Goal: Task Accomplishment & Management: Manage account settings

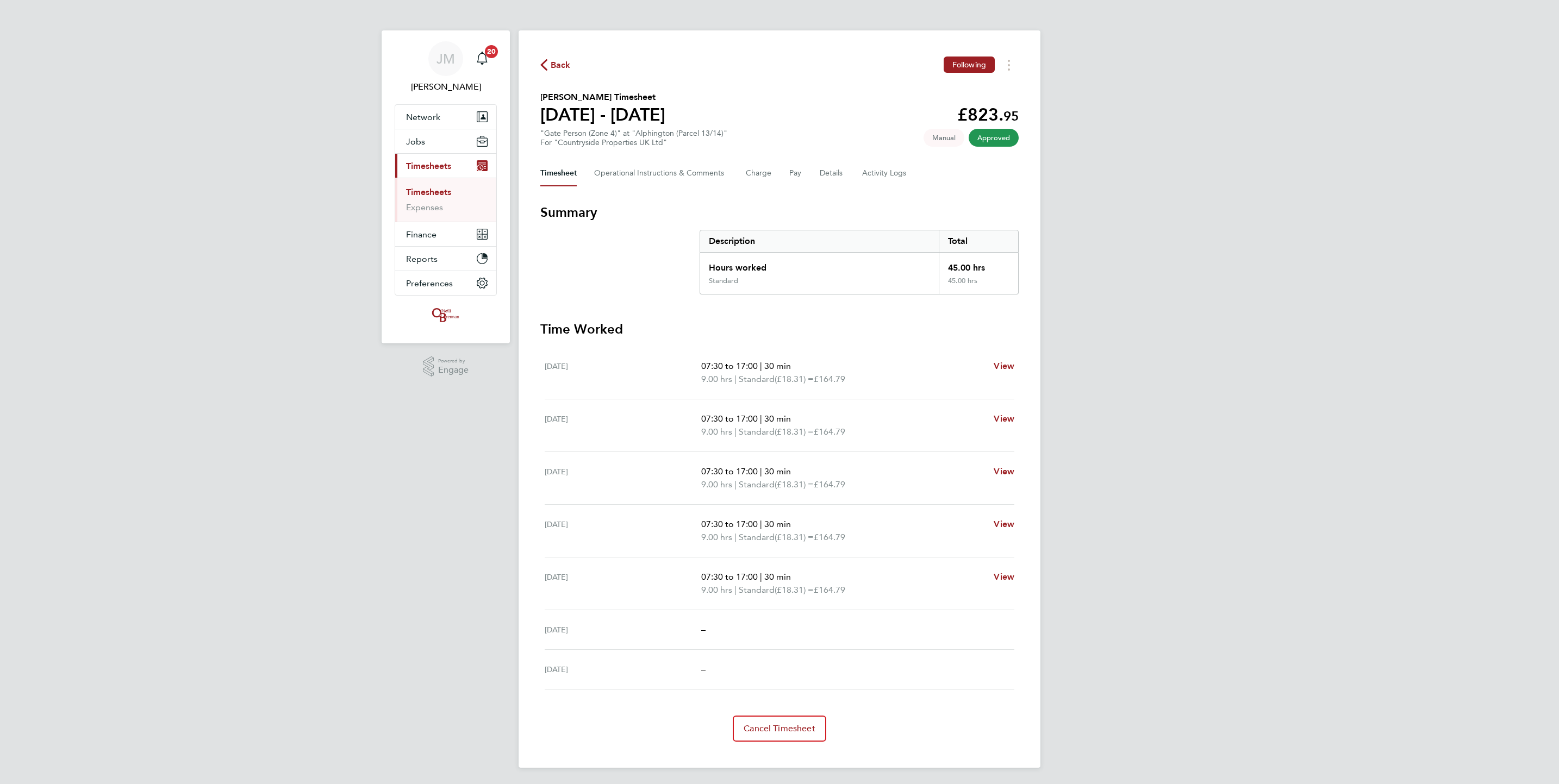
click at [436, 189] on link "Timesheets" at bounding box center [428, 192] width 45 height 10
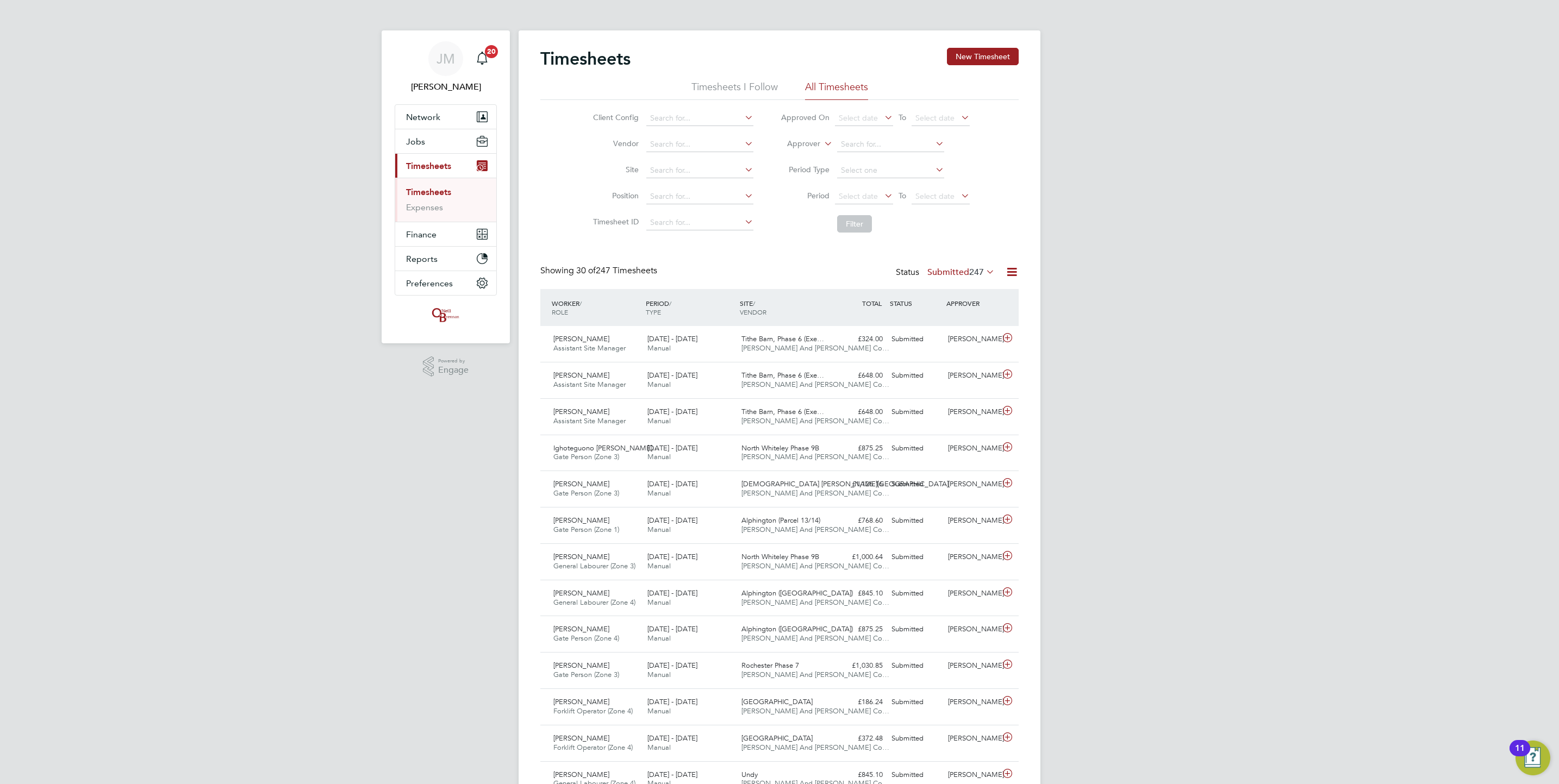
click at [967, 70] on div "Timesheets New Timesheet" at bounding box center [780, 64] width 478 height 33
click at [969, 56] on button "New Timesheet" at bounding box center [983, 56] width 72 height 18
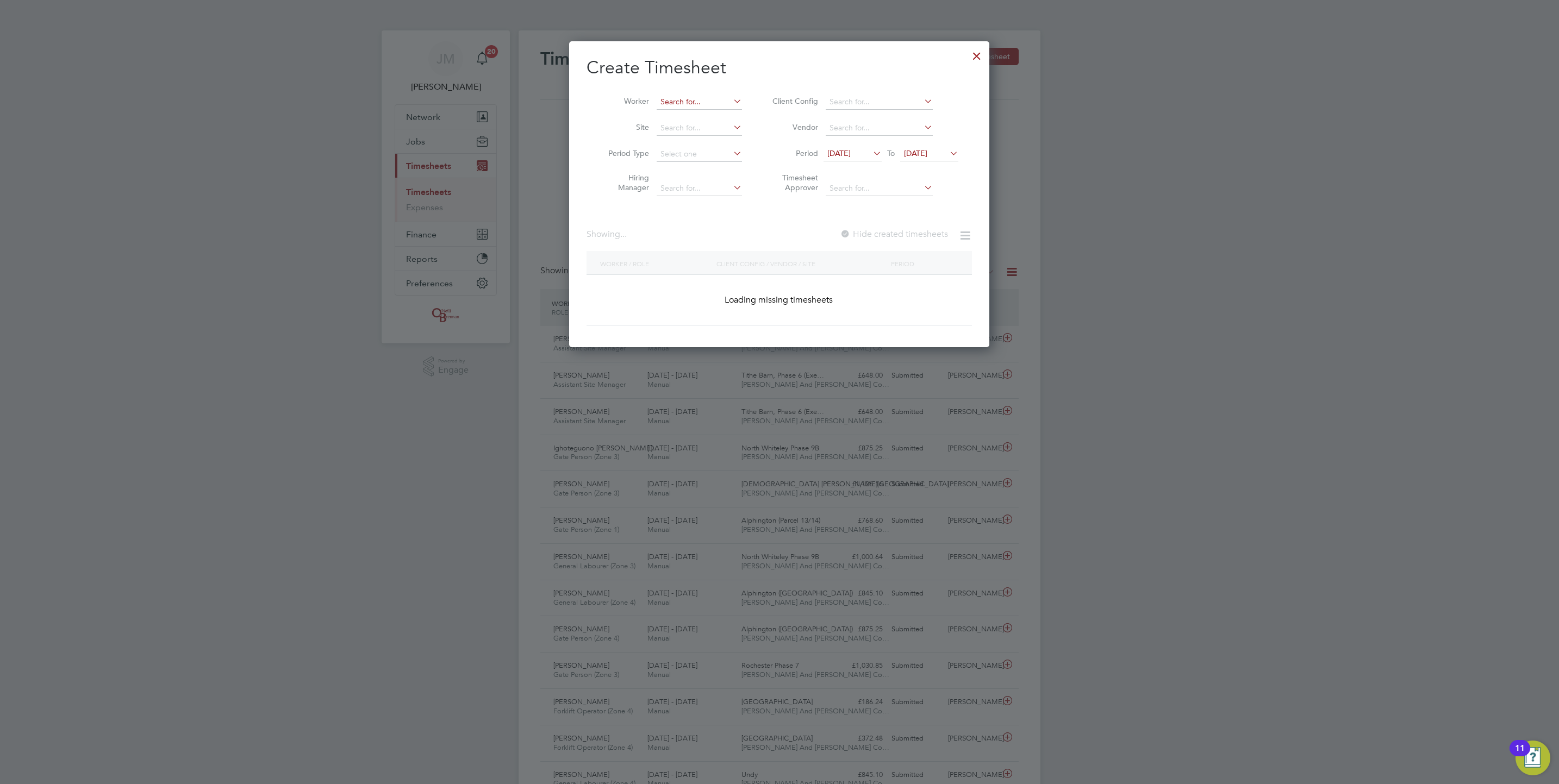
click at [714, 99] on input at bounding box center [699, 102] width 85 height 15
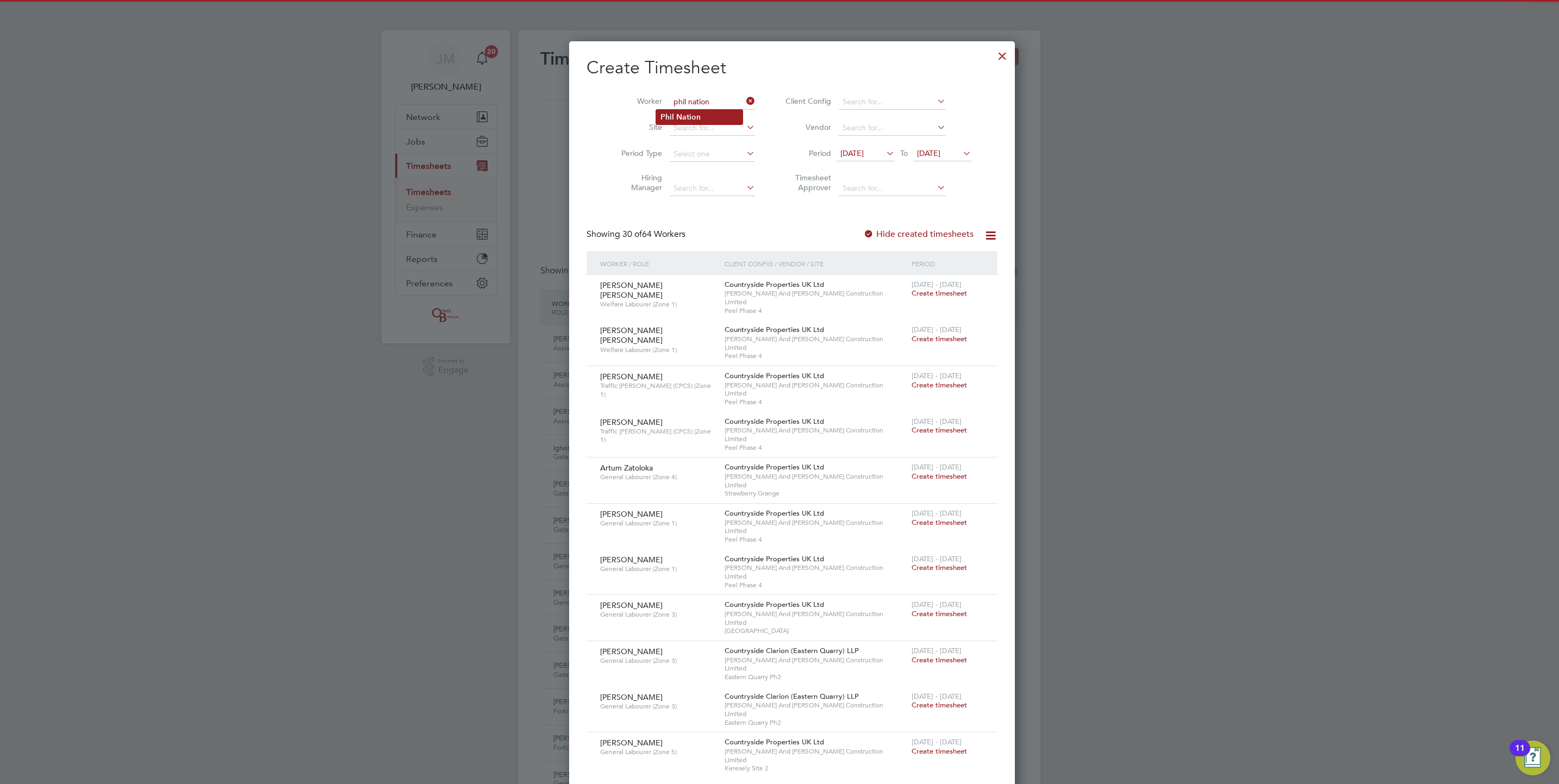
click at [718, 116] on li "Phil Nation" at bounding box center [699, 117] width 87 height 15
type input "Phil Nation"
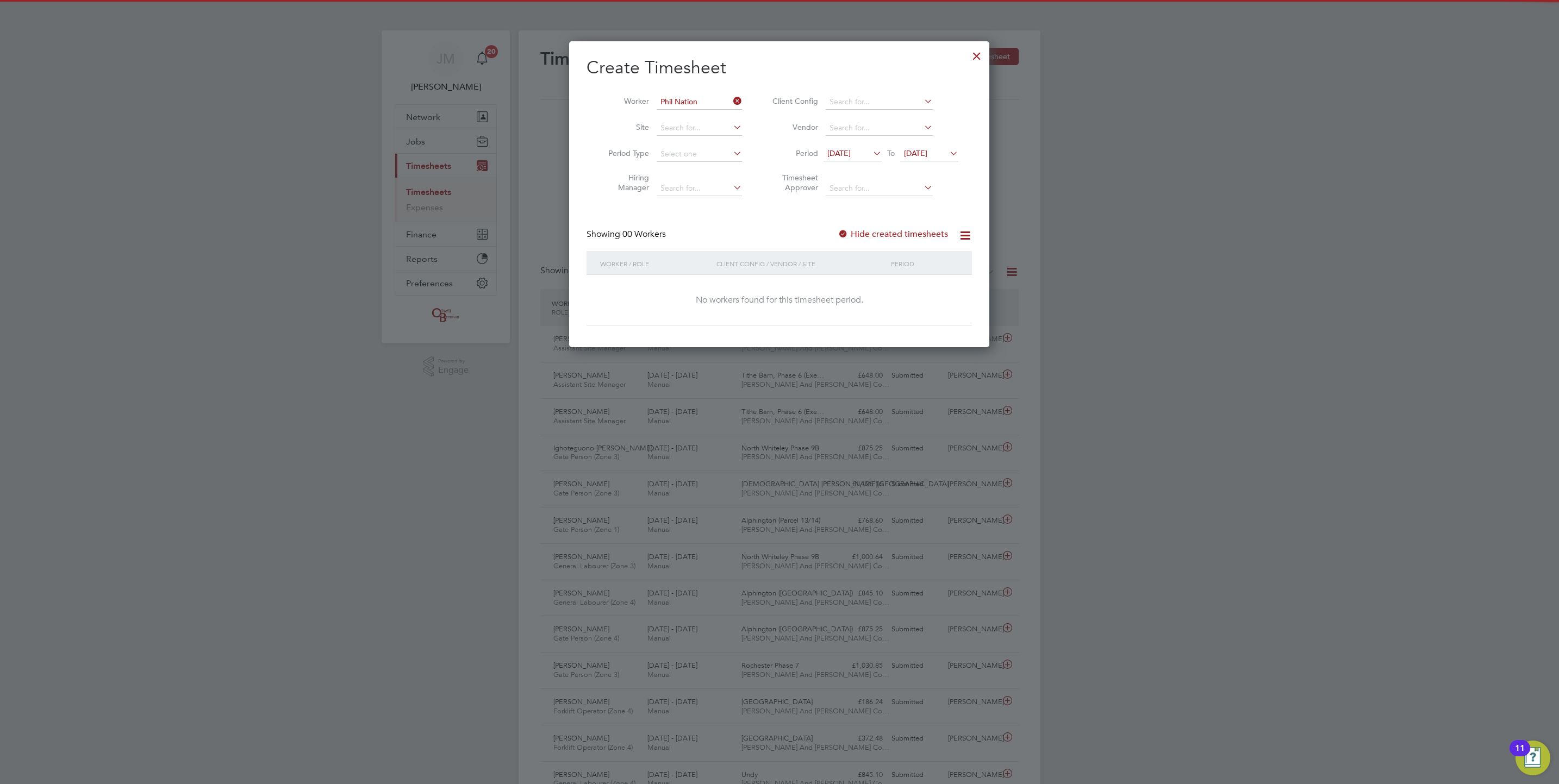
click at [912, 227] on div "Create Timesheet Worker Phil Nation Site Period Type Hiring Manager Client Conf…" at bounding box center [779, 191] width 386 height 269
click at [912, 230] on label "Hide created timesheets" at bounding box center [893, 234] width 110 height 11
click at [927, 150] on span "[DATE]" at bounding box center [916, 153] width 24 height 10
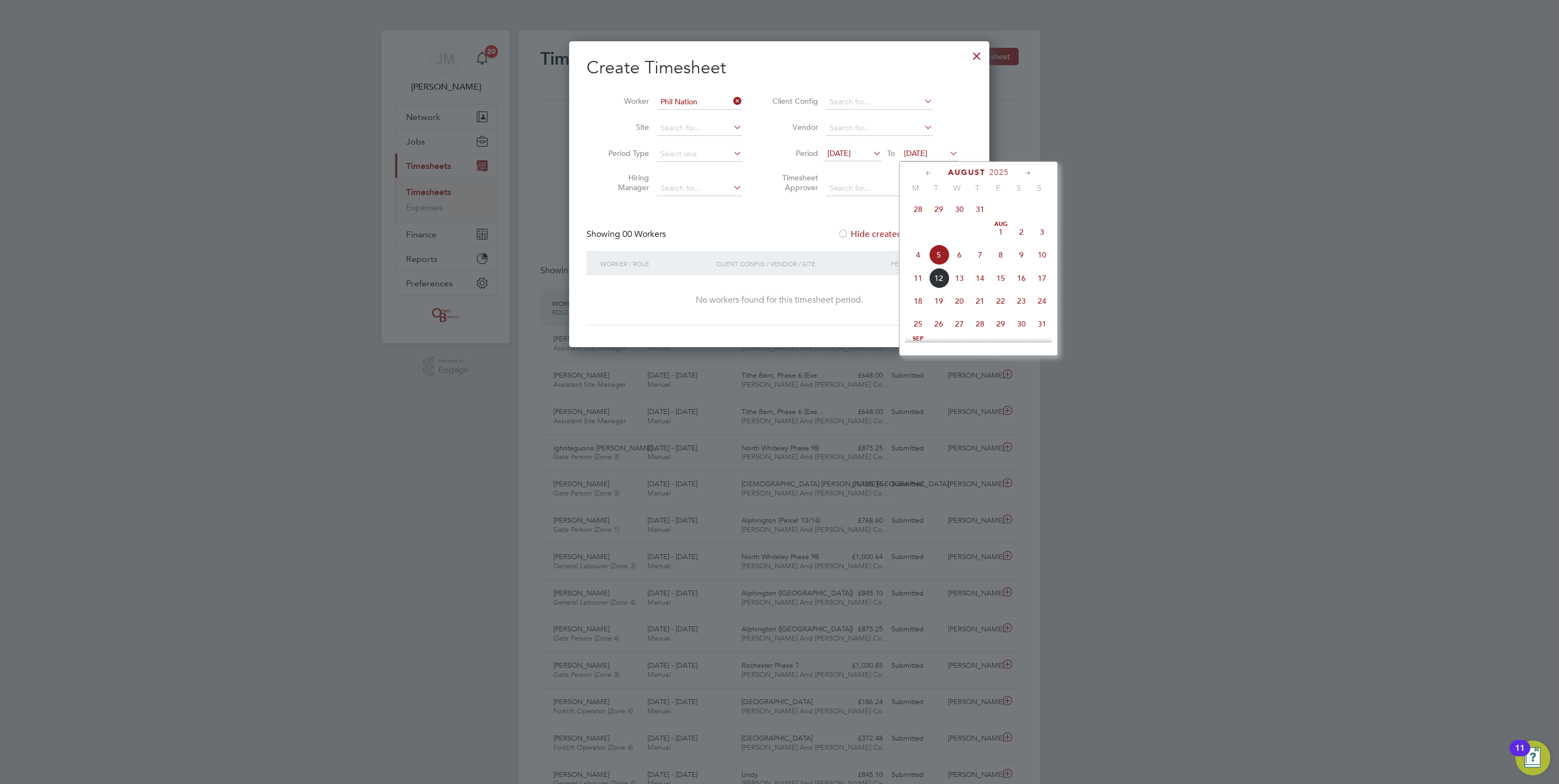
click at [1017, 283] on span "16" at bounding box center [1022, 278] width 21 height 21
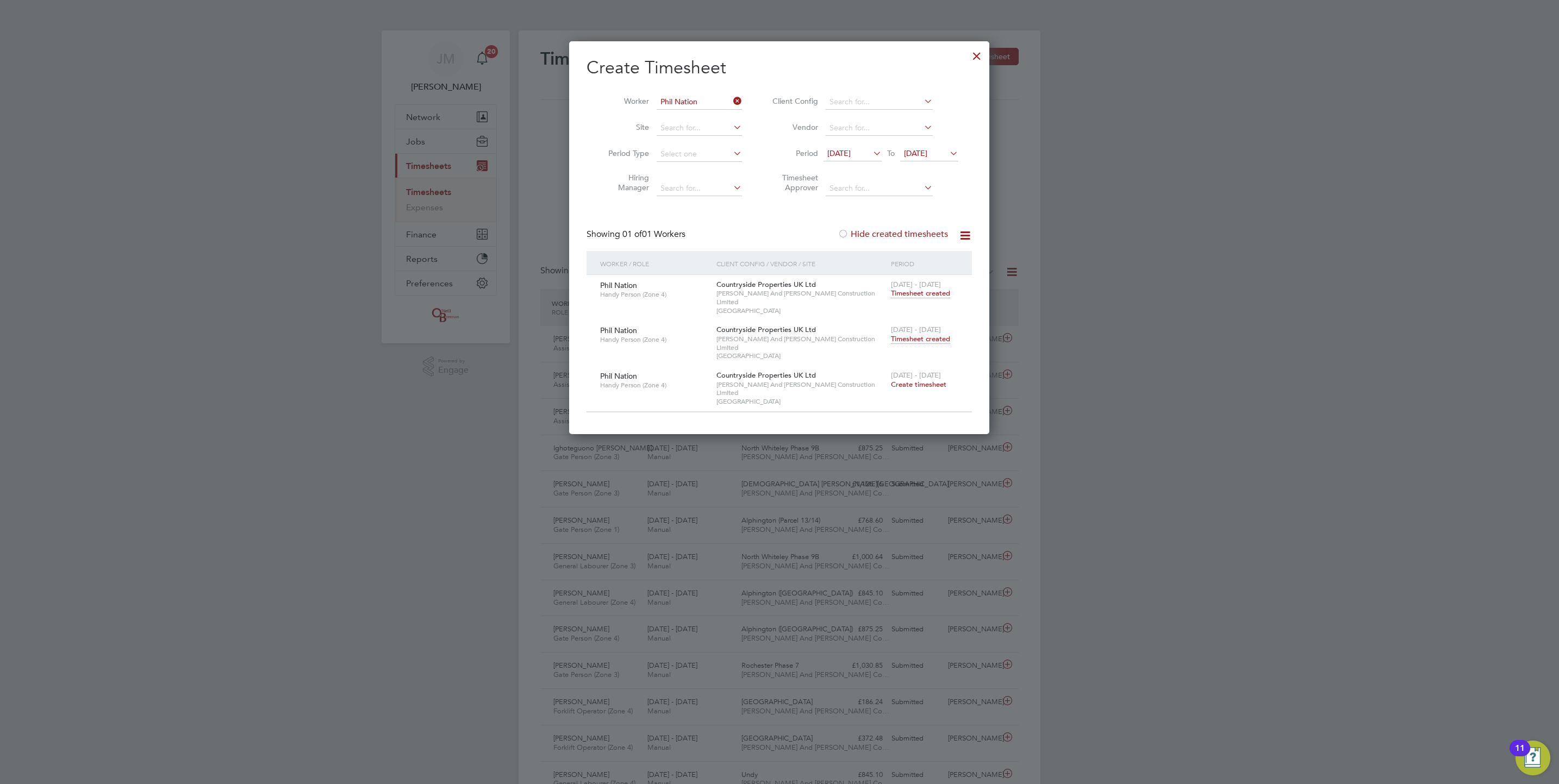
click at [925, 325] on span "[DATE] - [DATE]" at bounding box center [916, 329] width 50 height 9
click at [925, 334] on span "Timesheet created" at bounding box center [921, 339] width 59 height 10
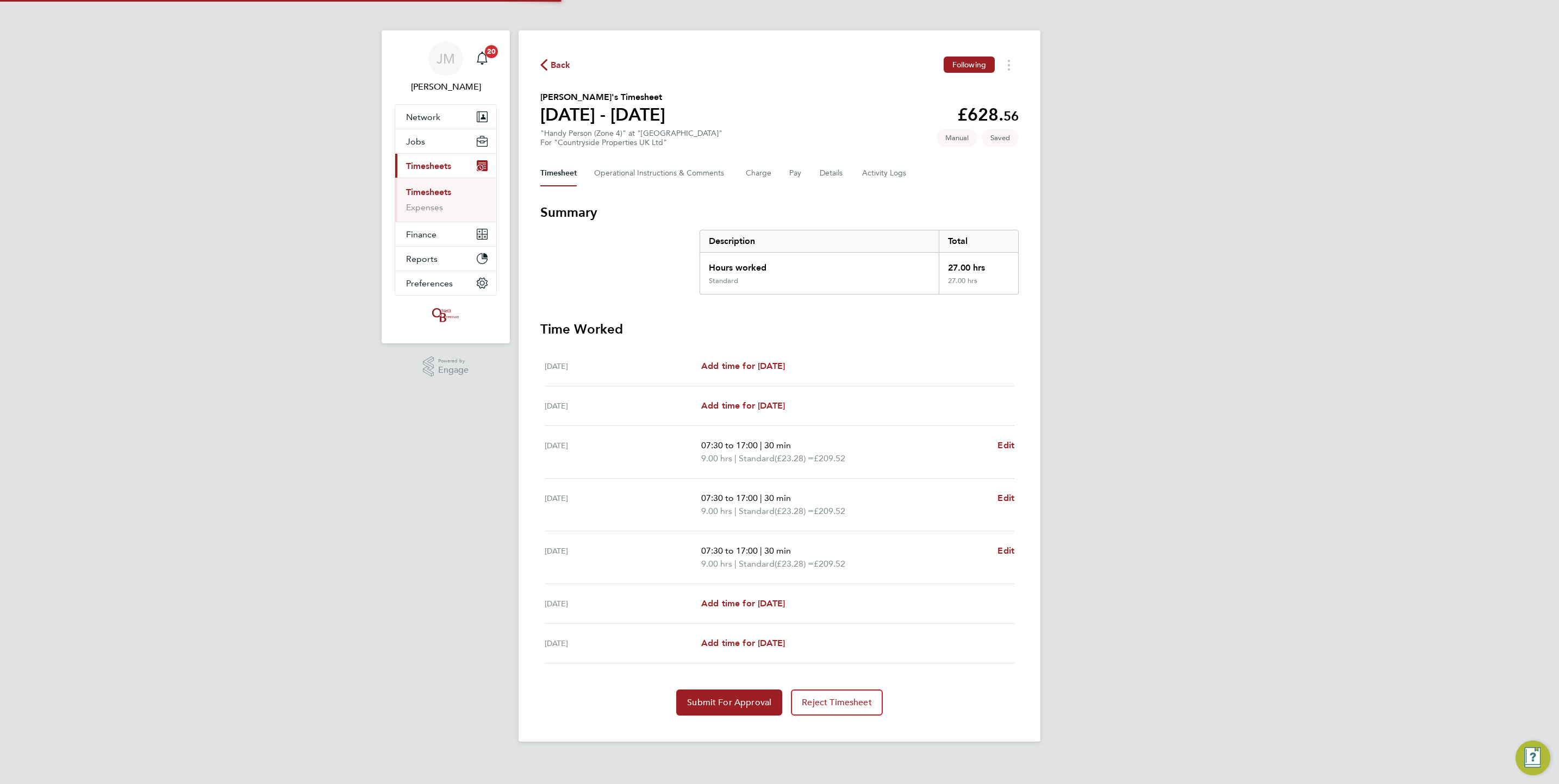
click at [917, 329] on h3 "Time Worked" at bounding box center [780, 329] width 478 height 18
click at [878, 173] on Logs-tab "Activity Logs" at bounding box center [885, 173] width 45 height 26
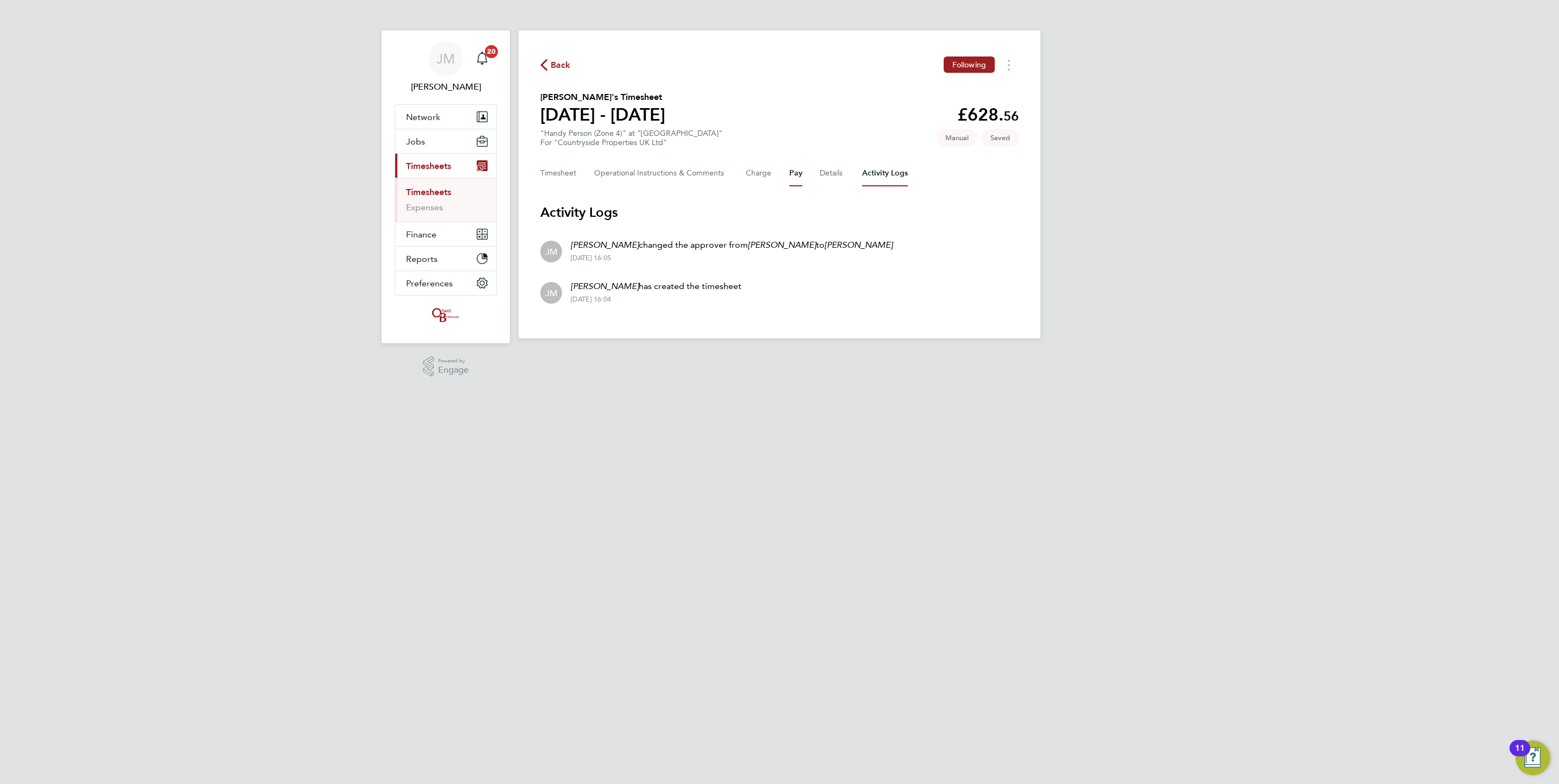
click at [792, 174] on button "Pay" at bounding box center [796, 173] width 13 height 26
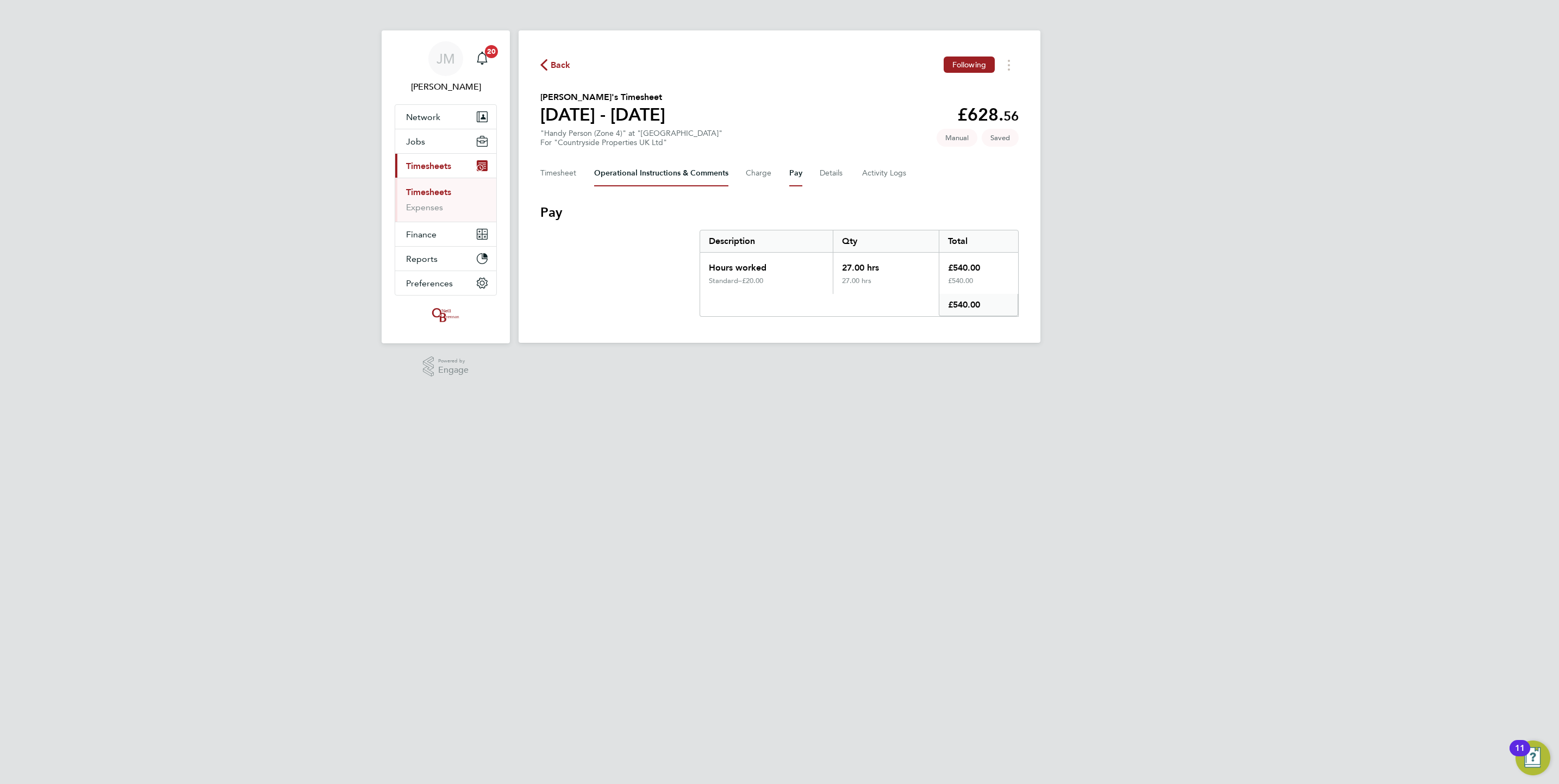
click at [726, 169] on Comments-tab "Operational Instructions & Comments" at bounding box center [661, 173] width 134 height 26
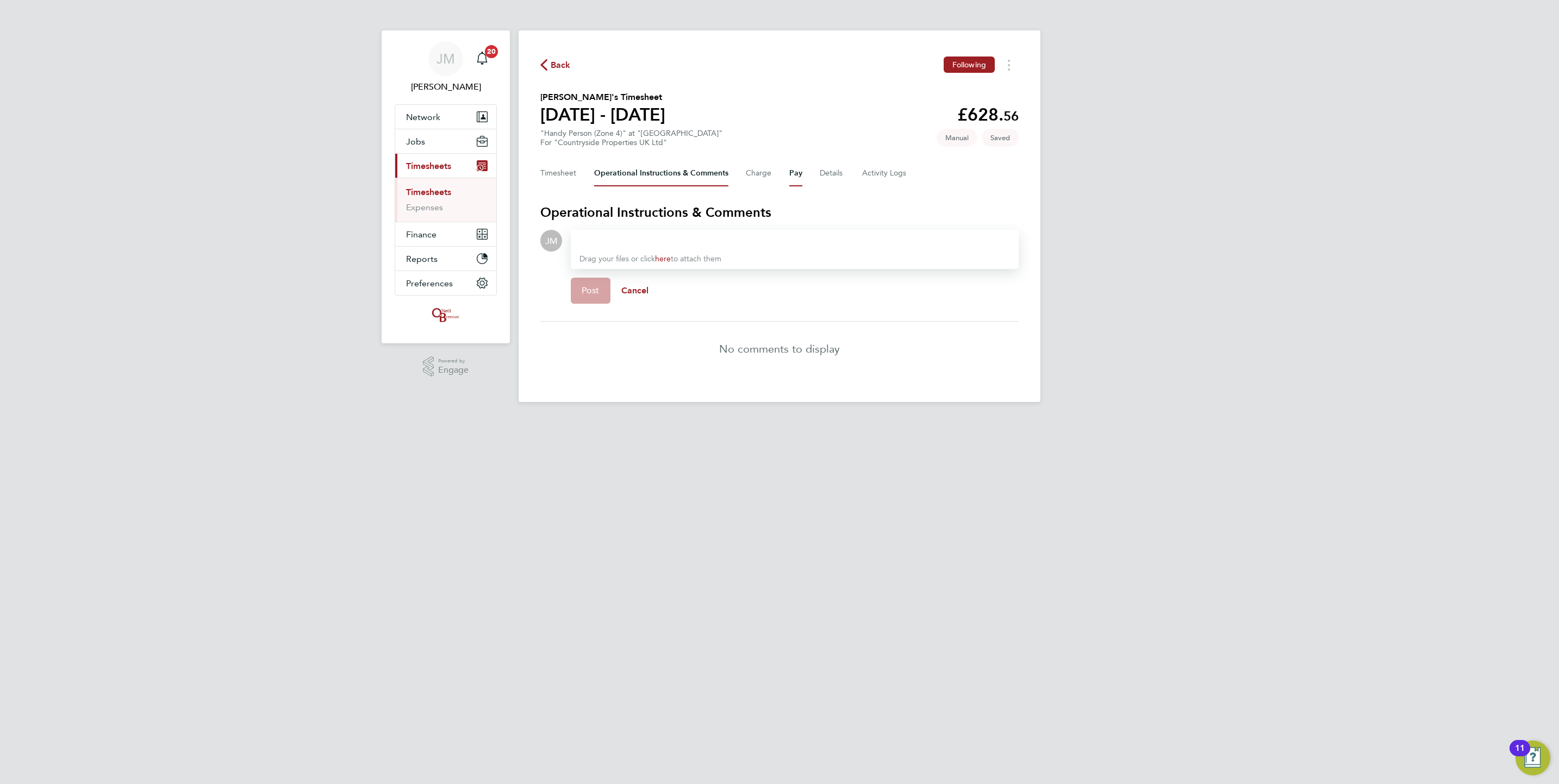
click at [794, 174] on button "Pay" at bounding box center [796, 173] width 13 height 26
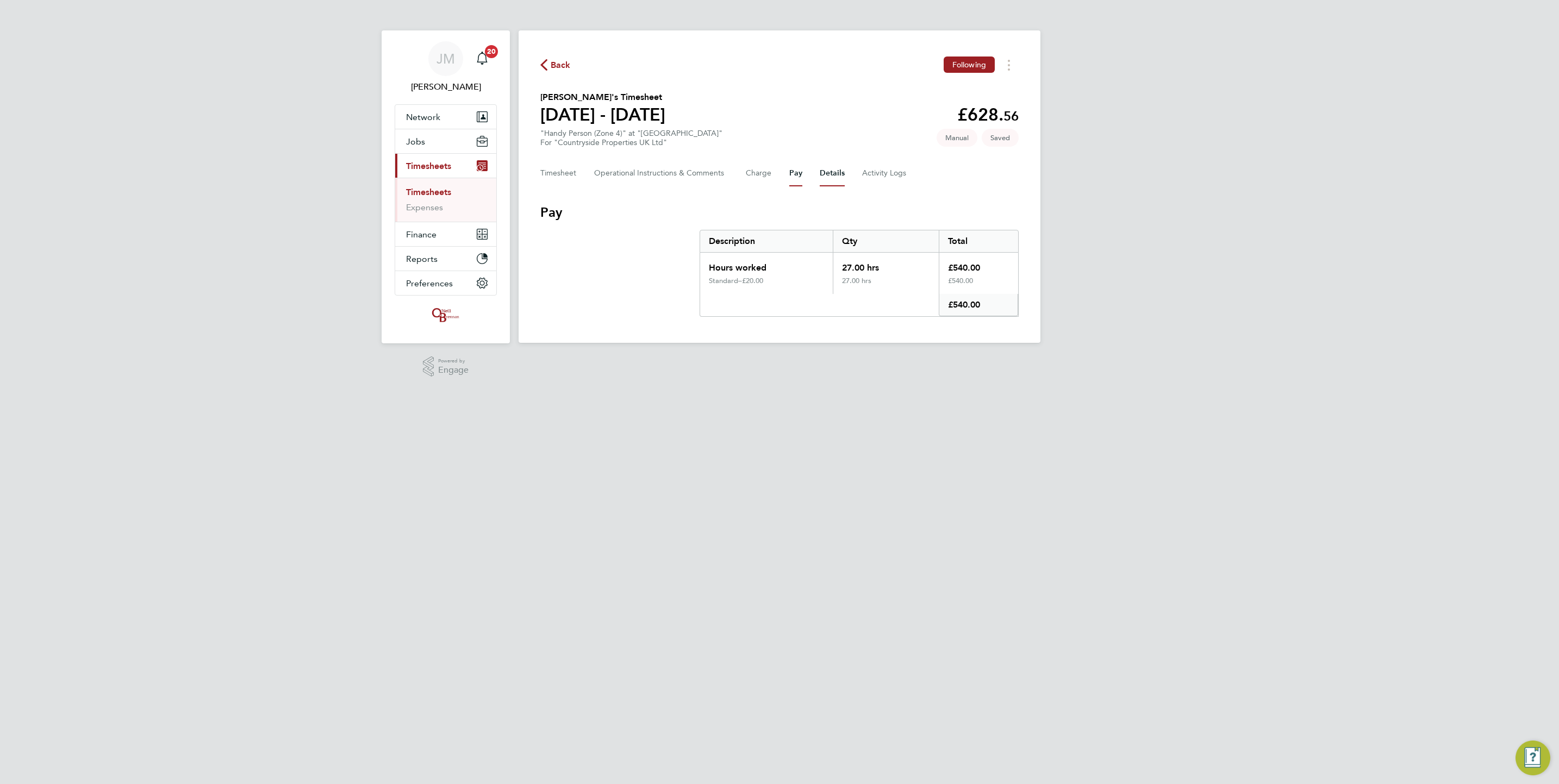
click at [841, 184] on button "Details" at bounding box center [832, 173] width 25 height 26
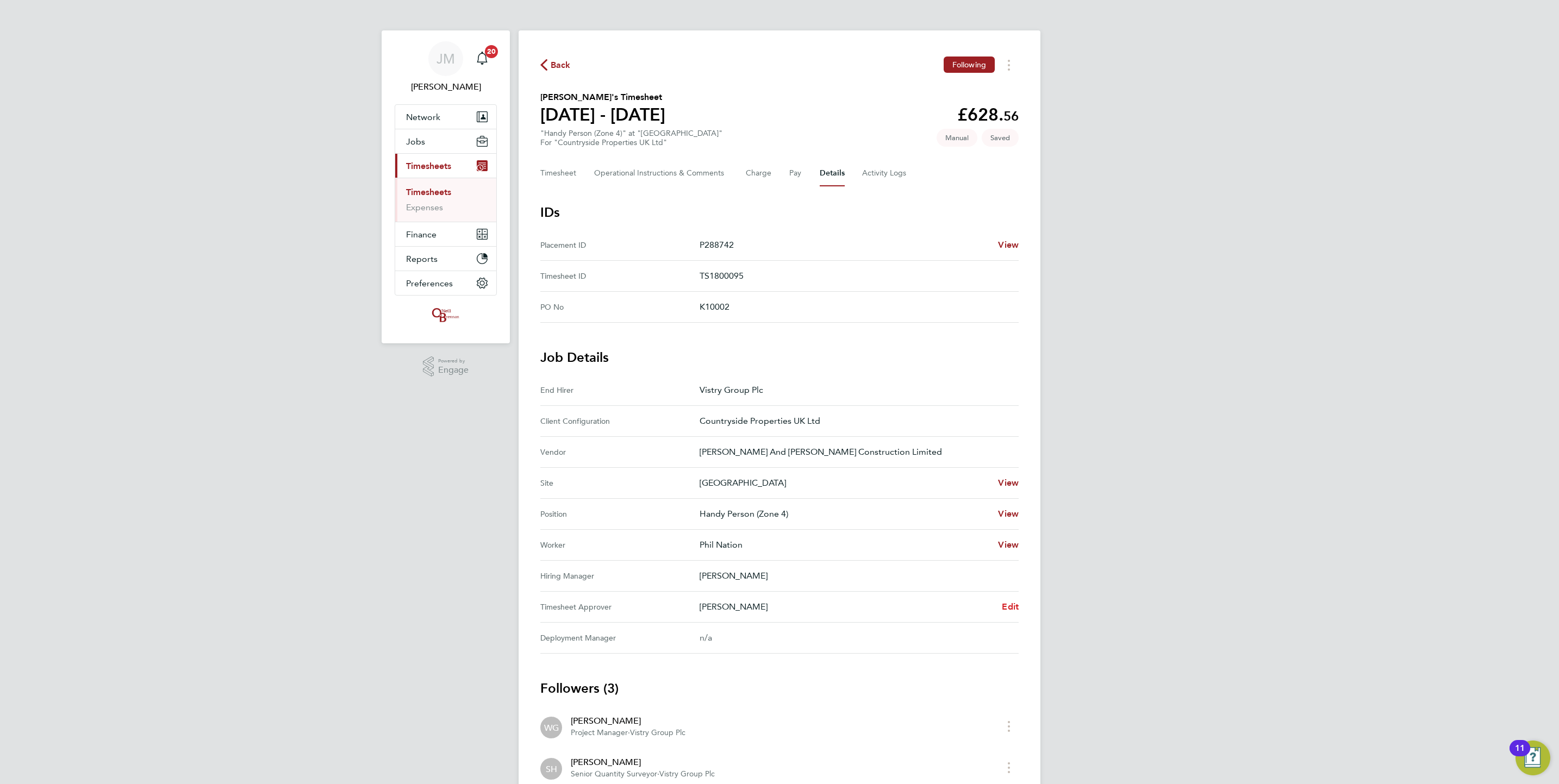
click at [1008, 607] on span "Edit" at bounding box center [1010, 606] width 17 height 10
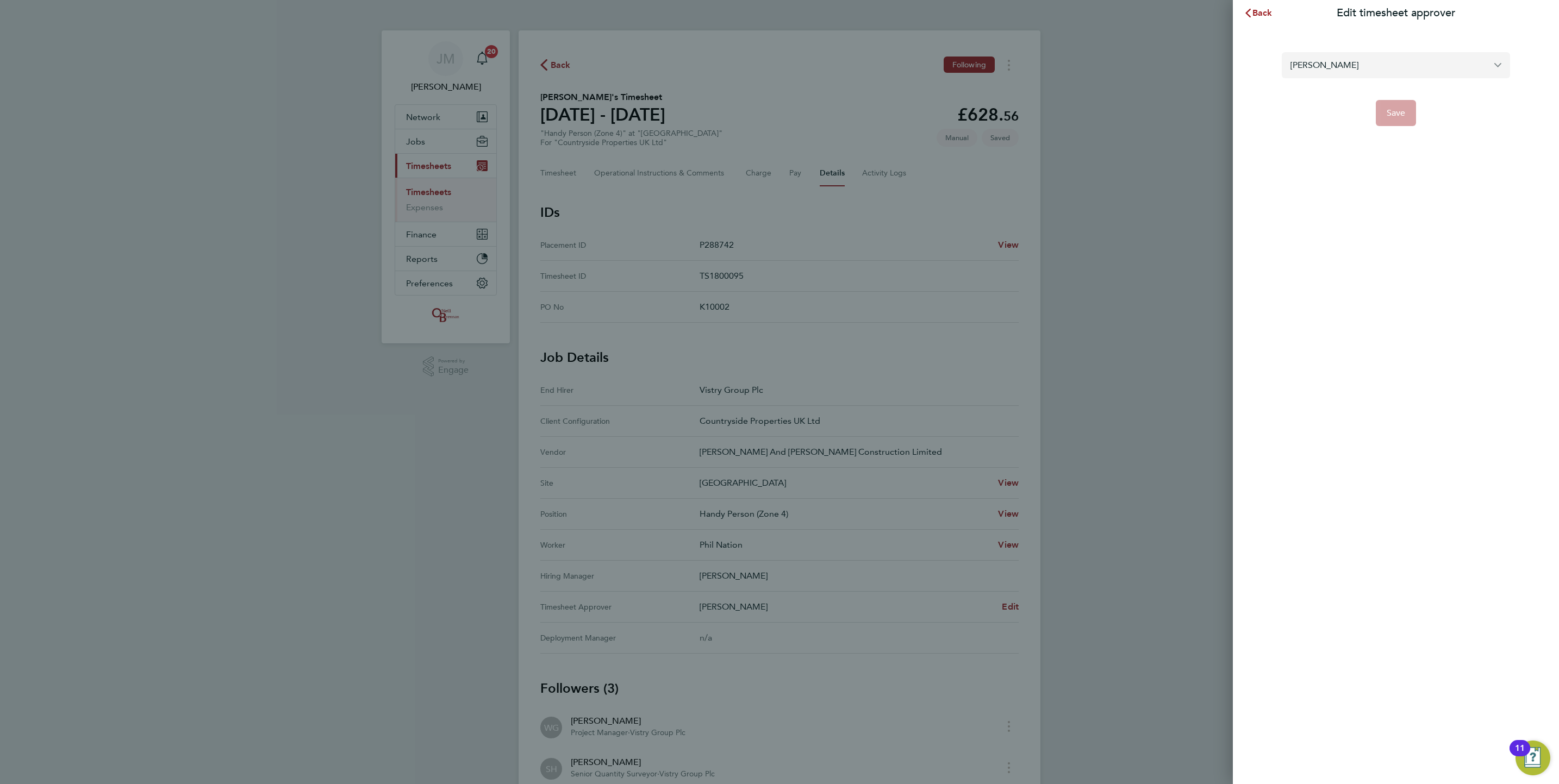
click at [1306, 65] on input "[PERSON_NAME]" at bounding box center [1396, 65] width 228 height 25
type input "p"
click at [1349, 88] on span "[PERSON_NAME]" at bounding box center [1324, 92] width 68 height 13
type input "[PERSON_NAME]"
click at [1387, 111] on span "Save" at bounding box center [1396, 113] width 19 height 11
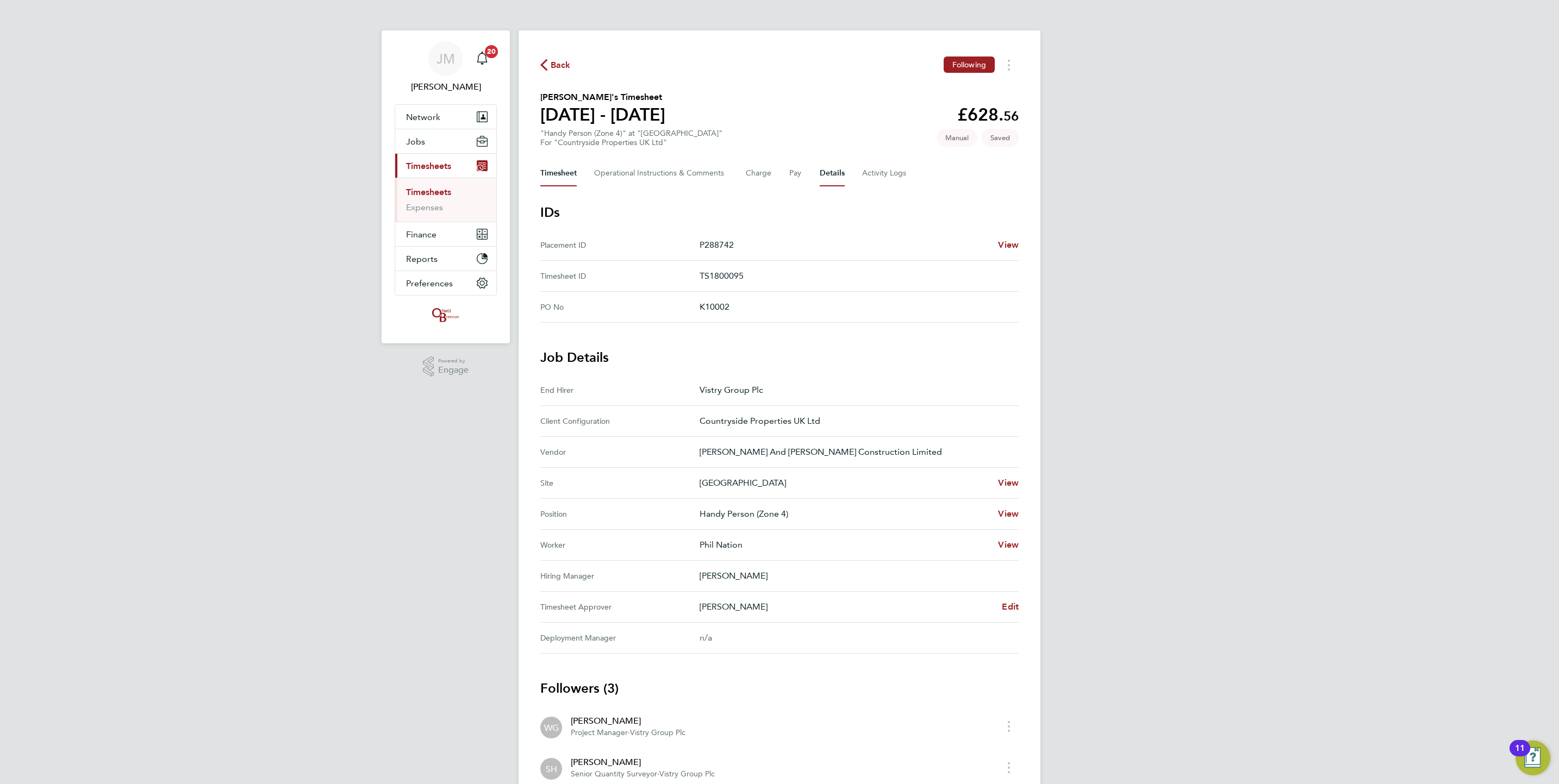
click at [564, 172] on button "Timesheet" at bounding box center [559, 173] width 36 height 26
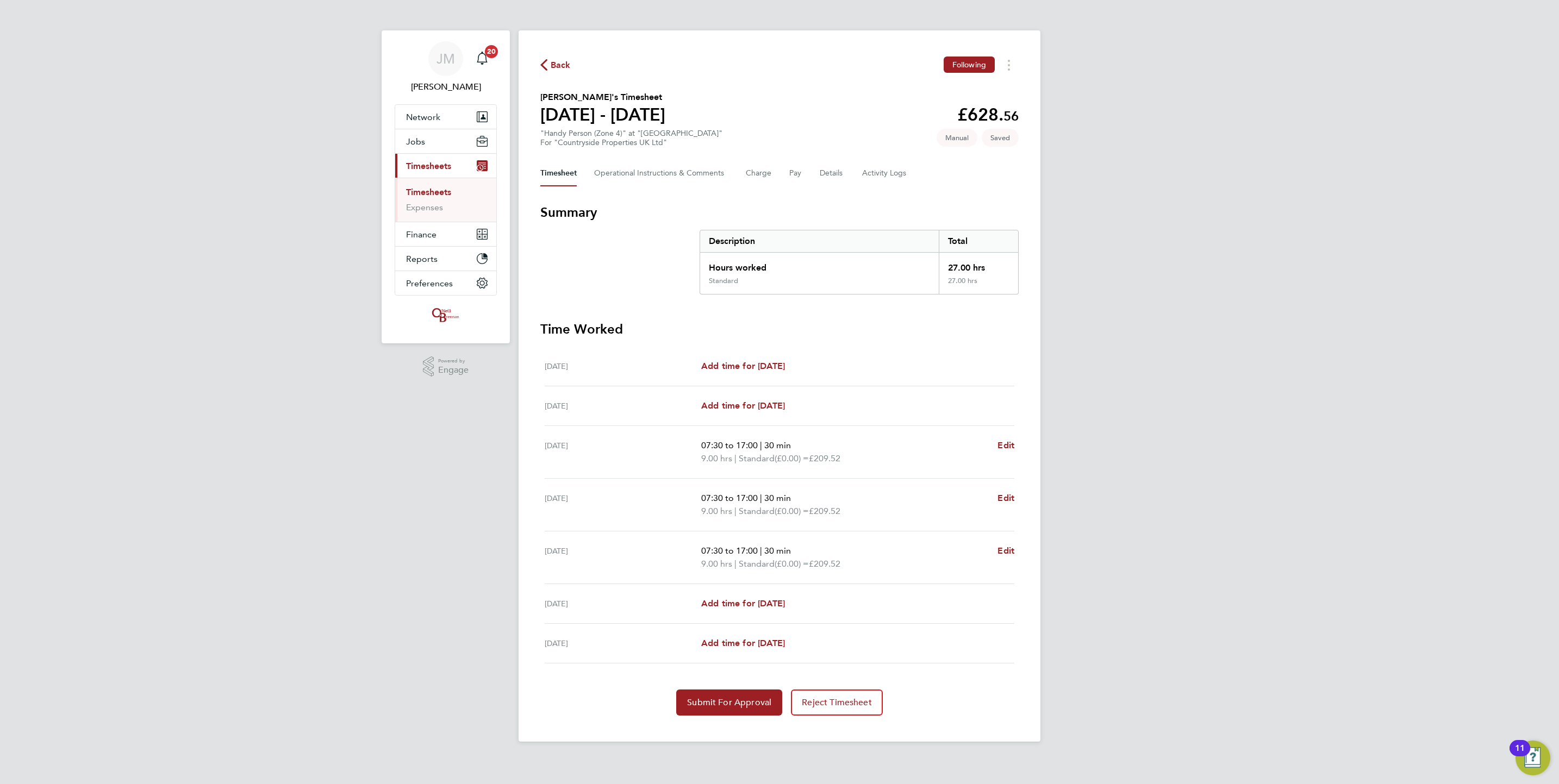
click at [736, 718] on div "Back Following [PERSON_NAME]'s Timesheet [DATE] - [DATE] £628. 56 "Handy Person…" at bounding box center [780, 386] width 522 height 711
click at [740, 703] on span "Submit For Approval" at bounding box center [729, 702] width 84 height 11
